Goal: Task Accomplishment & Management: Manage account settings

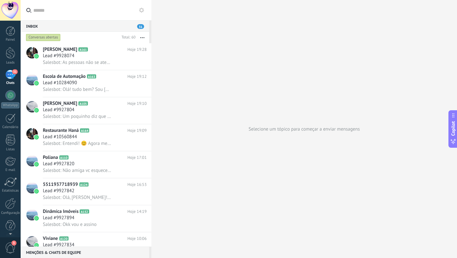
click at [9, 74] on div "31" at bounding box center [10, 74] width 10 height 9
click at [88, 27] on div "Inbox 31" at bounding box center [85, 25] width 128 height 11
click at [76, 52] on h2 "Dani A161" at bounding box center [85, 49] width 85 height 6
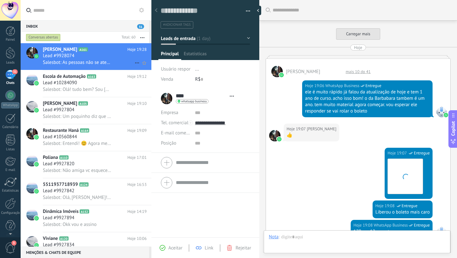
scroll to position [243, 0]
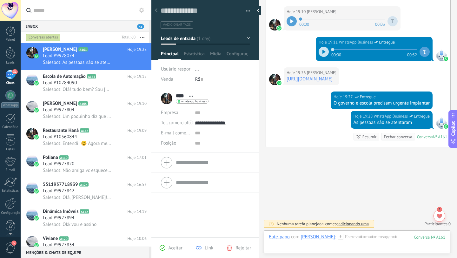
click at [167, 97] on div "**** [PERSON_NAME] **** [PERSON_NAME] Abrir detalhes Copiar nome Desvincular Co…" at bounding box center [185, 98] width 48 height 16
click at [12, 74] on div "31" at bounding box center [10, 74] width 10 height 9
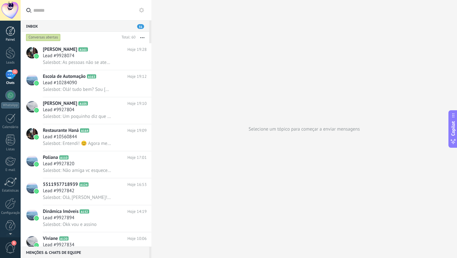
click at [8, 31] on div at bounding box center [11, 31] width 10 height 10
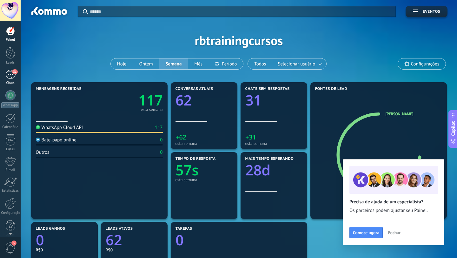
click at [9, 72] on div "31" at bounding box center [10, 74] width 10 height 9
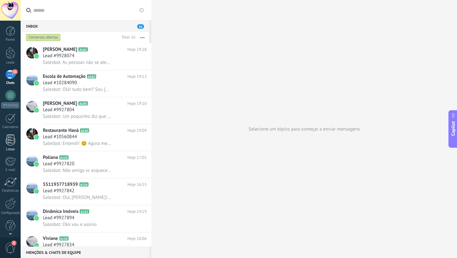
click at [8, 141] on div at bounding box center [11, 139] width 10 height 11
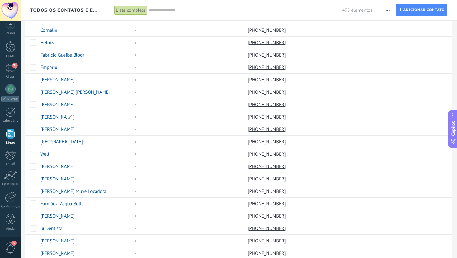
scroll to position [177, 0]
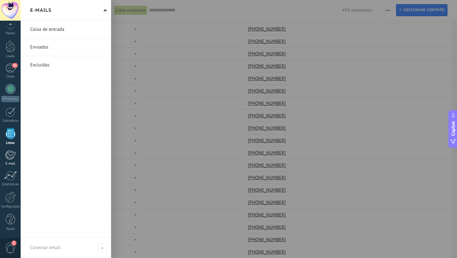
click at [10, 156] on div at bounding box center [10, 155] width 10 height 10
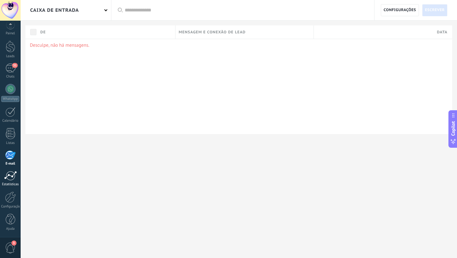
click at [12, 179] on div at bounding box center [10, 176] width 13 height 10
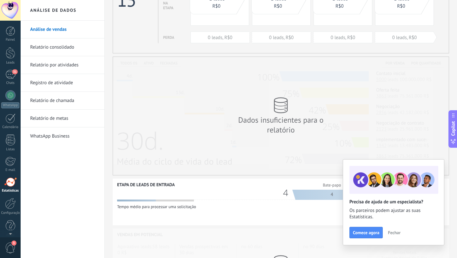
scroll to position [6, 0]
